Goal: Information Seeking & Learning: Learn about a topic

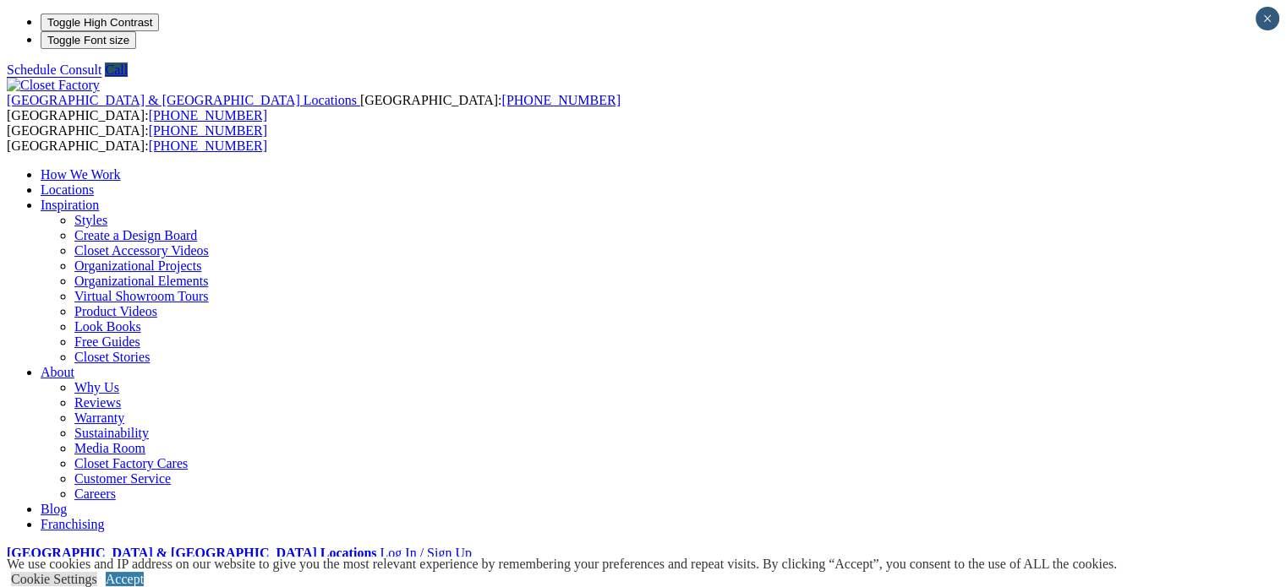
drag, startPoint x: 421, startPoint y: 279, endPoint x: 713, endPoint y: 281, distance: 292.4
copy em "[STREET_ADDRESS]"
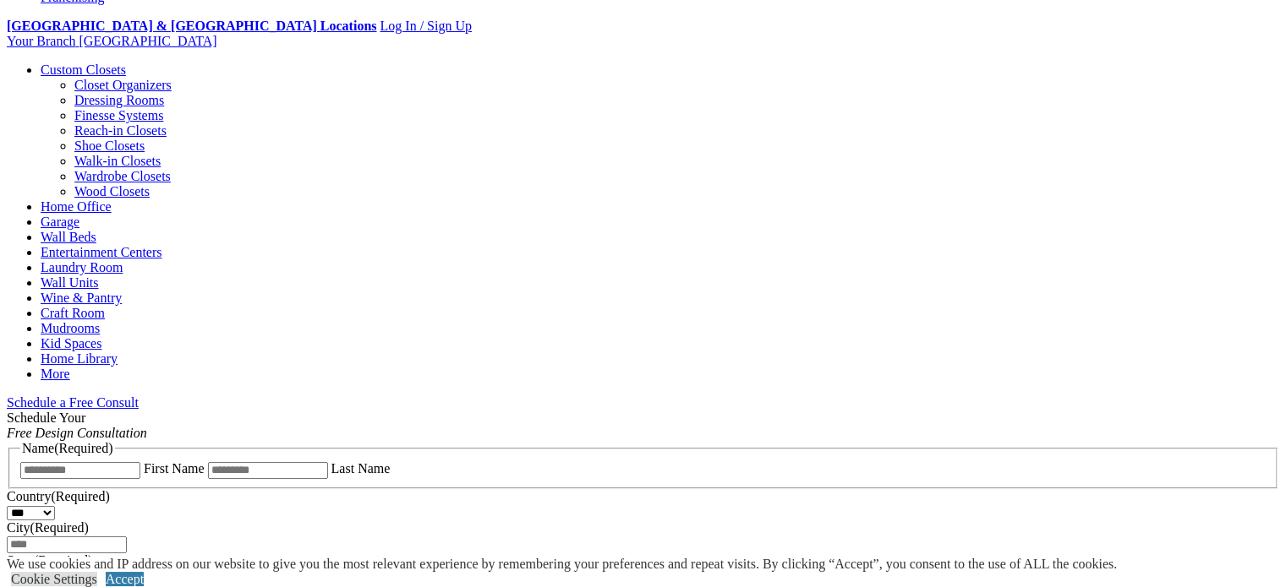
scroll to position [270, 0]
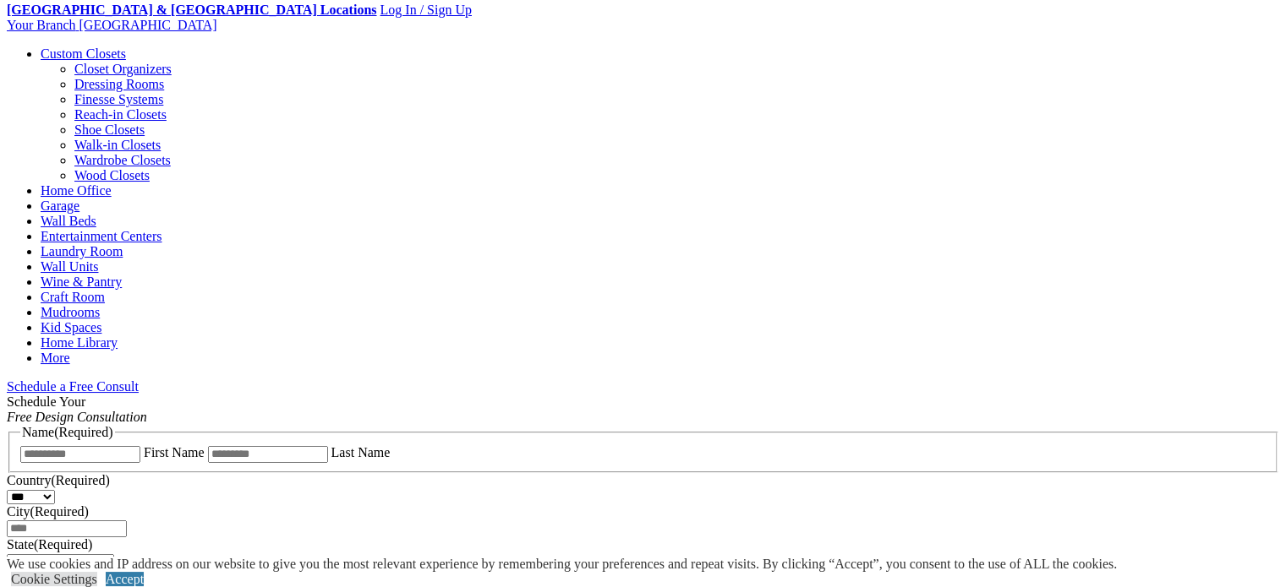
click at [96, 152] on link "Walk-in Closets" at bounding box center [117, 145] width 86 height 14
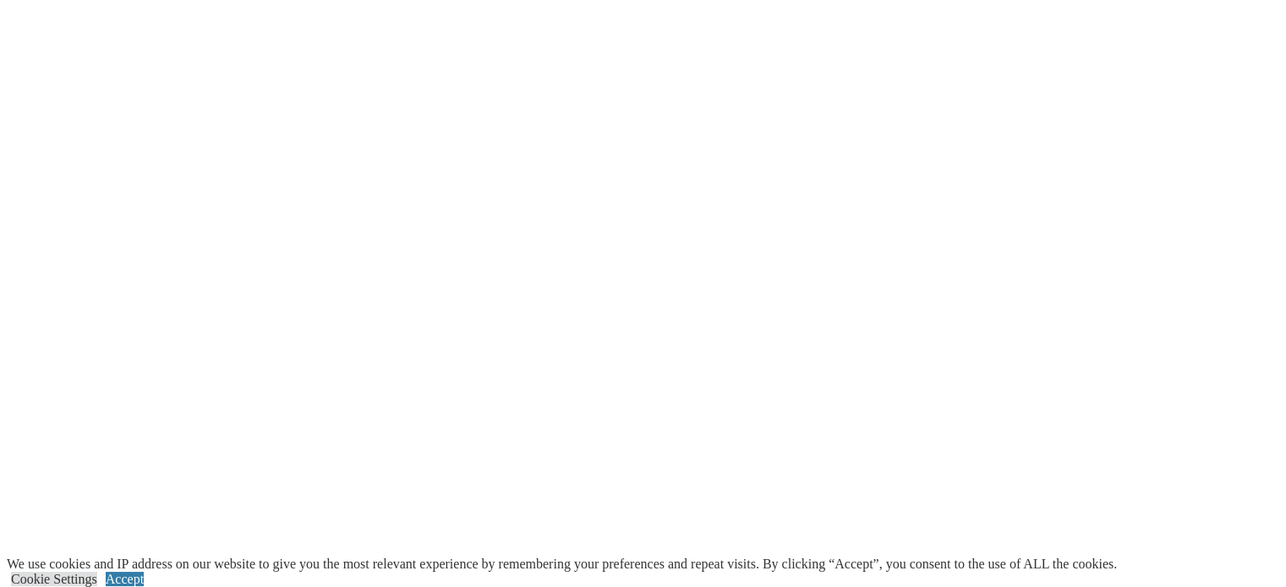
scroll to position [3634, 0]
